Goal: Information Seeking & Learning: Learn about a topic

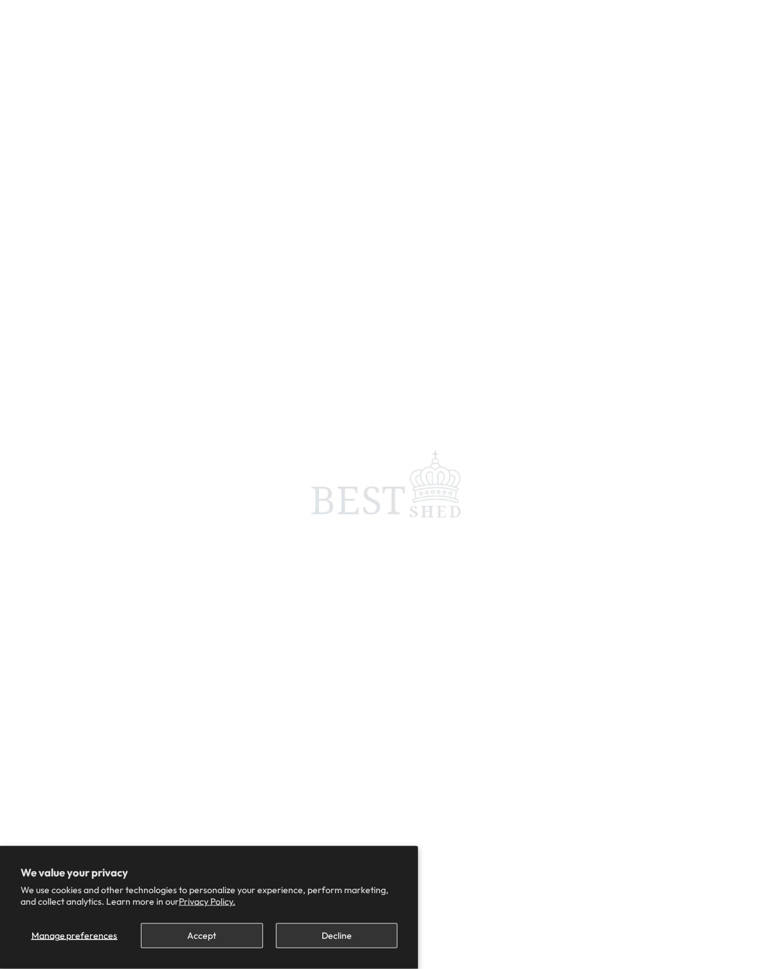
click at [540, 237] on span at bounding box center [384, 484] width 768 height 969
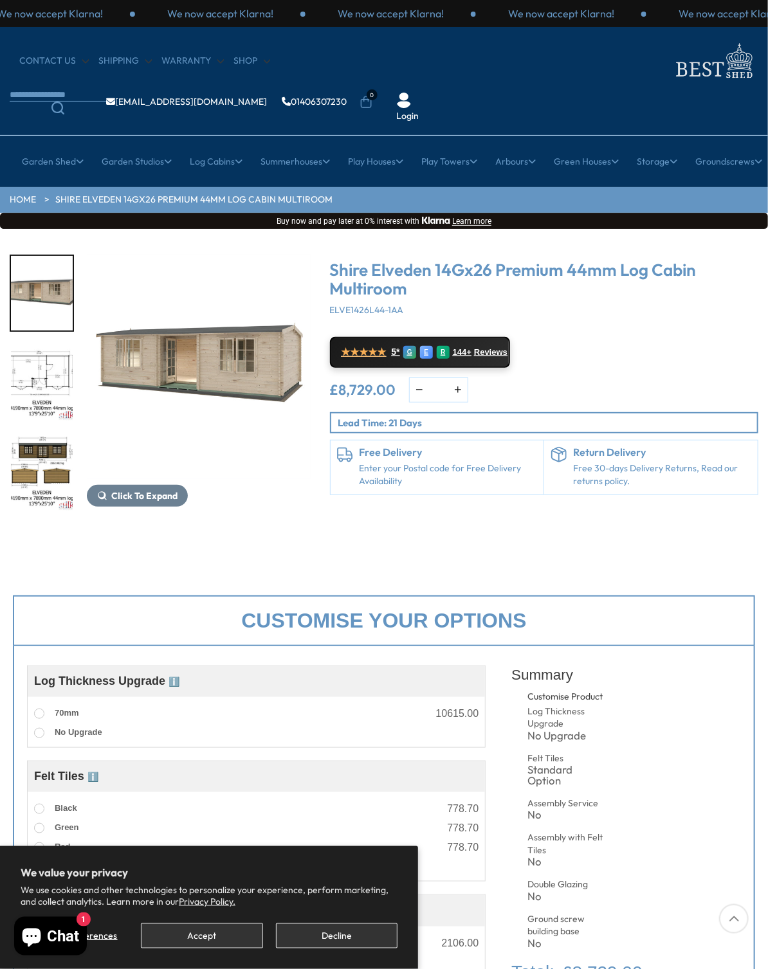
click at [473, 5] on div "We now accept Klarna! We now accept Klarna! We now accept Klarna! We now accept…" at bounding box center [384, 13] width 768 height 27
click at [455, 82] on ul "[EMAIL_ADDRESS][DOMAIN_NAME] 01406307230 0 Login" at bounding box center [233, 102] width 446 height 41
click at [572, 187] on section "HOME Shire Elveden 14Gx26 Premium 44mm Log Cabin Multiroom" at bounding box center [384, 200] width 768 height 26
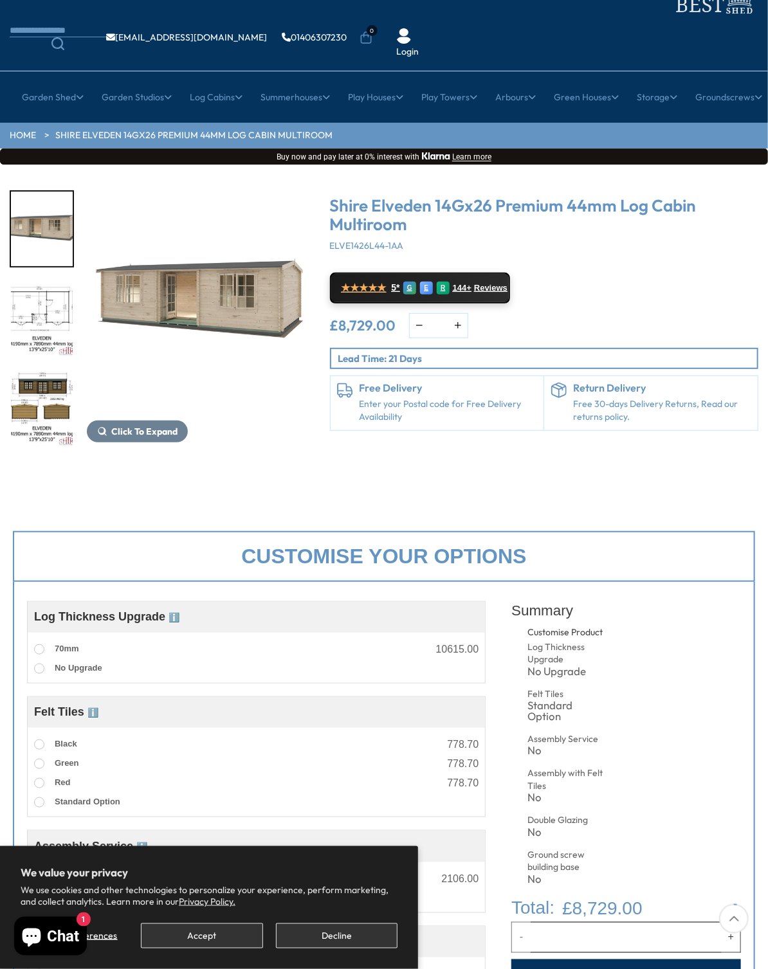
scroll to position [129, 0]
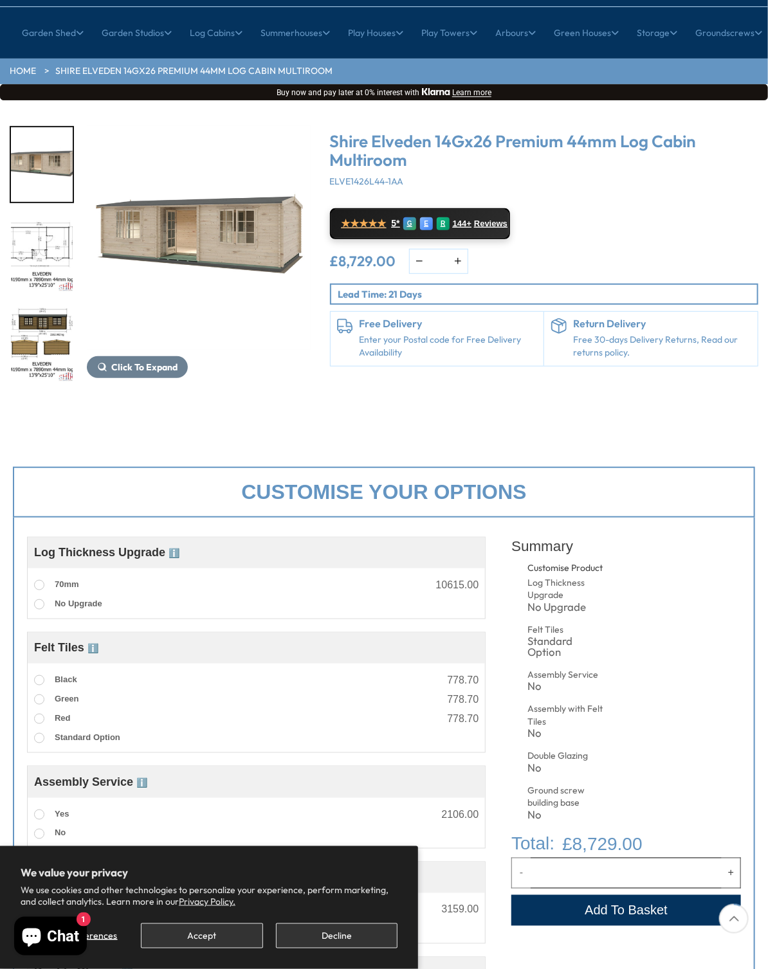
click at [37, 257] on div at bounding box center [42, 254] width 64 height 257
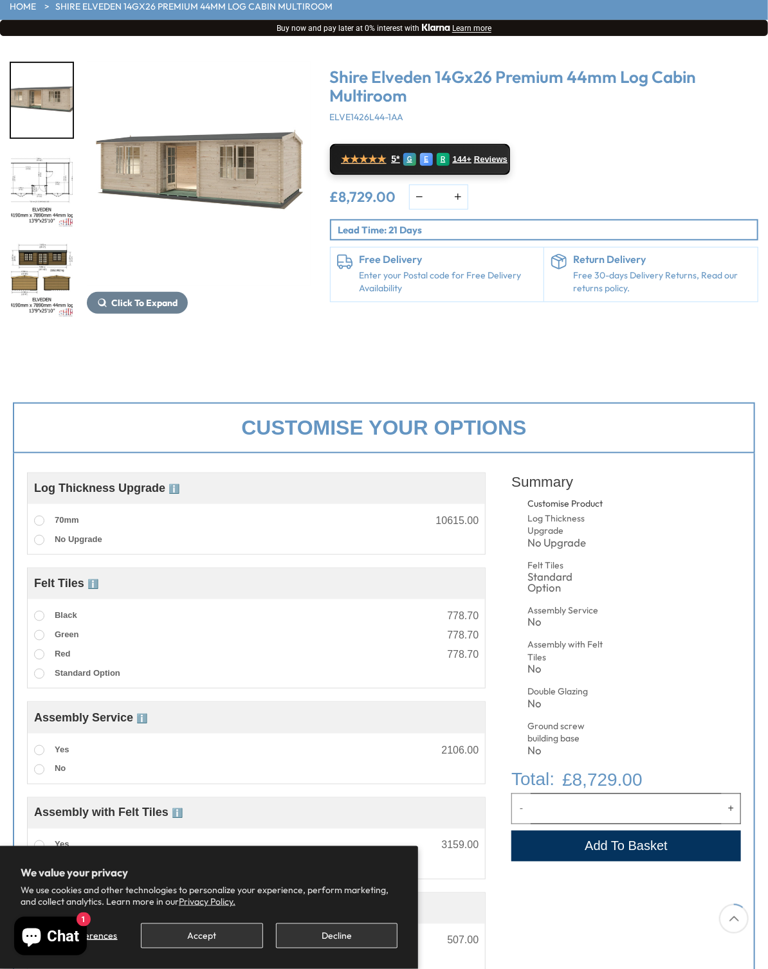
click at [496, 36] on div "Click To Expand Click To Expand Click To Expand Click To Expand Click To Expand…" at bounding box center [384, 200] width 768 height 328
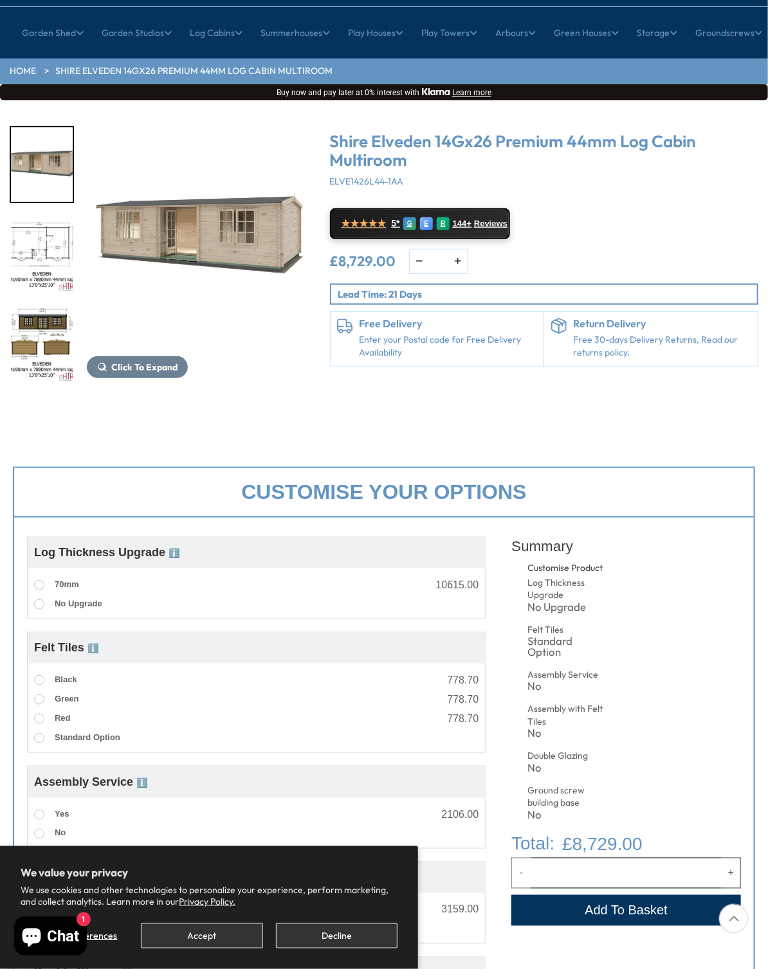
scroll to position [64, 0]
